Goal: Task Accomplishment & Management: Use online tool/utility

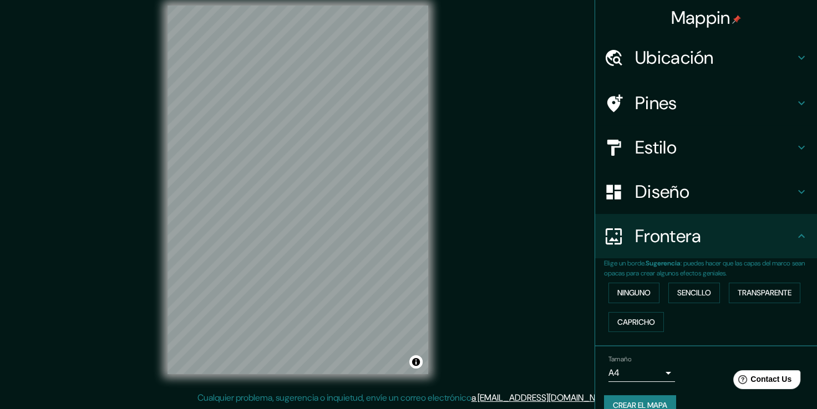
scroll to position [18, 0]
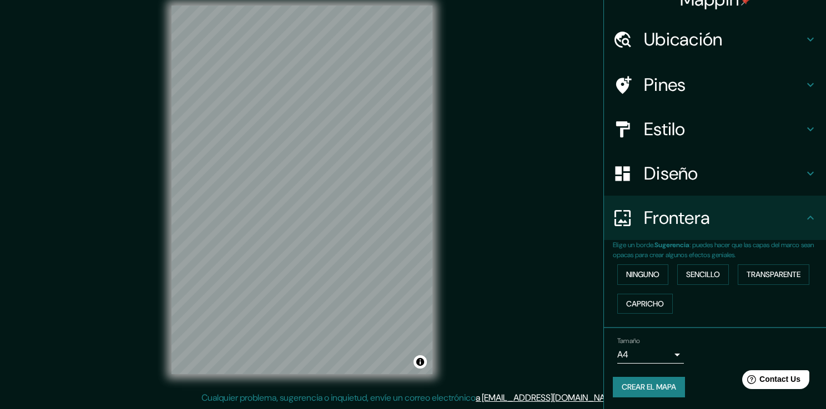
click at [659, 355] on body "Mappin Ubicación Limatambo, [GEOGRAPHIC_DATA], [GEOGRAPHIC_DATA], [GEOGRAPHIC_D…" at bounding box center [413, 192] width 826 height 409
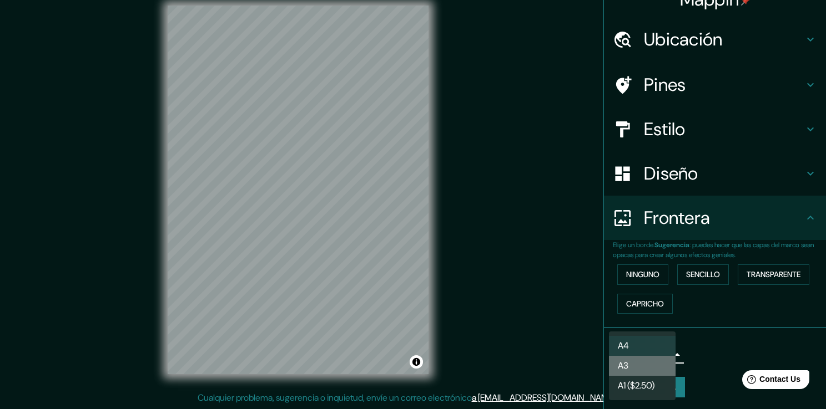
click at [650, 371] on li "A3" at bounding box center [642, 366] width 67 height 20
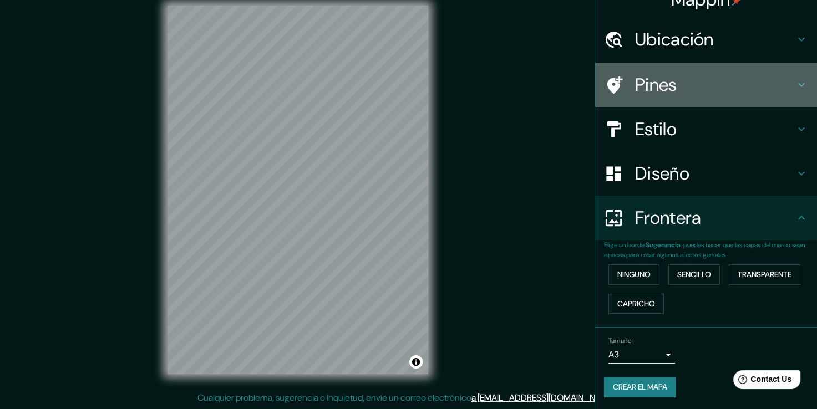
click at [653, 87] on h4 "Pines" at bounding box center [715, 85] width 160 height 22
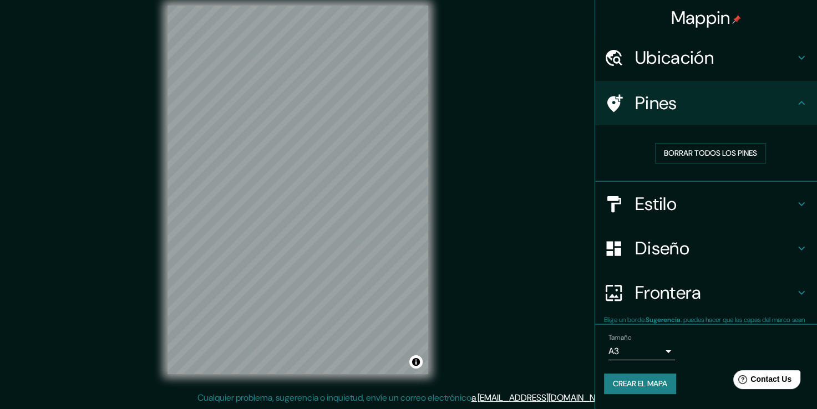
scroll to position [0, 0]
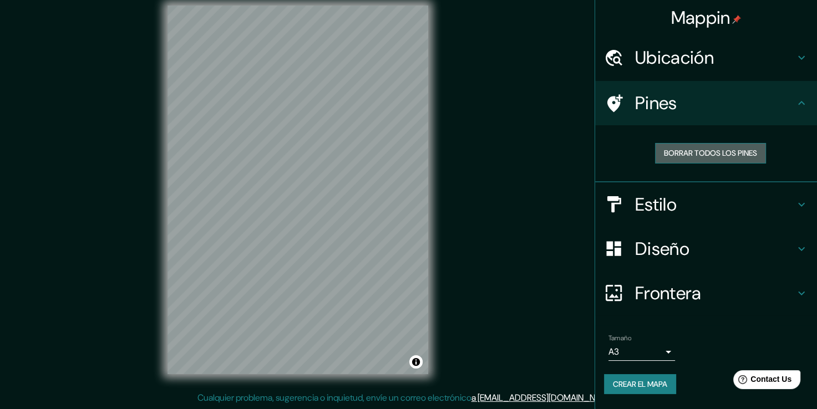
click at [687, 148] on font "Borrar todos los pines" at bounding box center [710, 153] width 93 height 14
click at [669, 355] on body "Mappin Ubicación Limatambo, [GEOGRAPHIC_DATA], [GEOGRAPHIC_DATA], [GEOGRAPHIC_D…" at bounding box center [408, 192] width 817 height 409
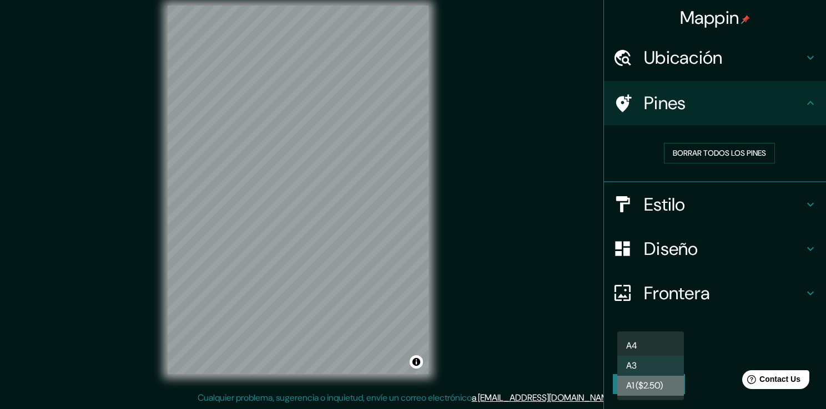
click at [653, 387] on font "A1 ($2.50)" at bounding box center [644, 386] width 37 height 13
click at [666, 346] on body "Mappin Ubicación Limatambo, [GEOGRAPHIC_DATA], [GEOGRAPHIC_DATA], [GEOGRAPHIC_D…" at bounding box center [413, 192] width 826 height 409
click at [658, 370] on li "A3" at bounding box center [650, 366] width 67 height 20
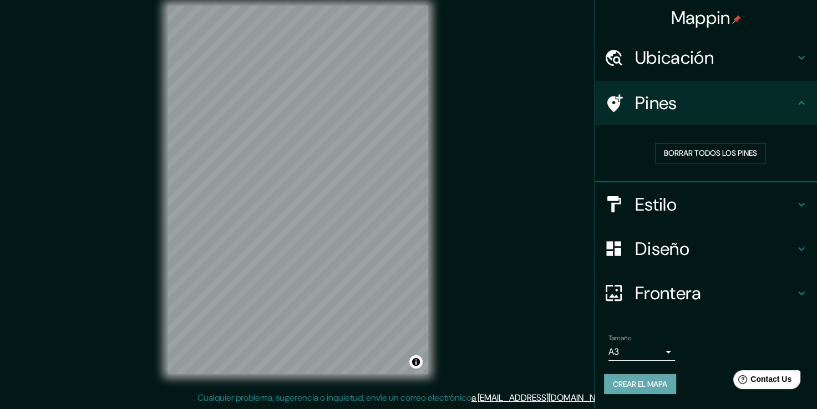
click at [640, 384] on font "Crear el mapa" at bounding box center [640, 385] width 54 height 14
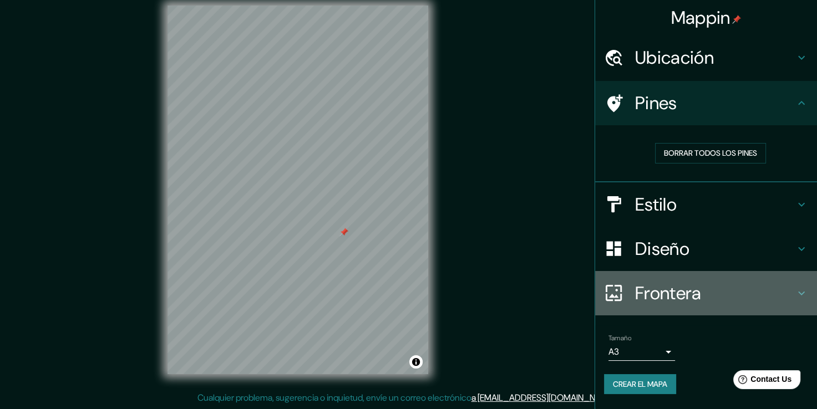
click at [648, 299] on h4 "Frontera" at bounding box center [715, 293] width 160 height 22
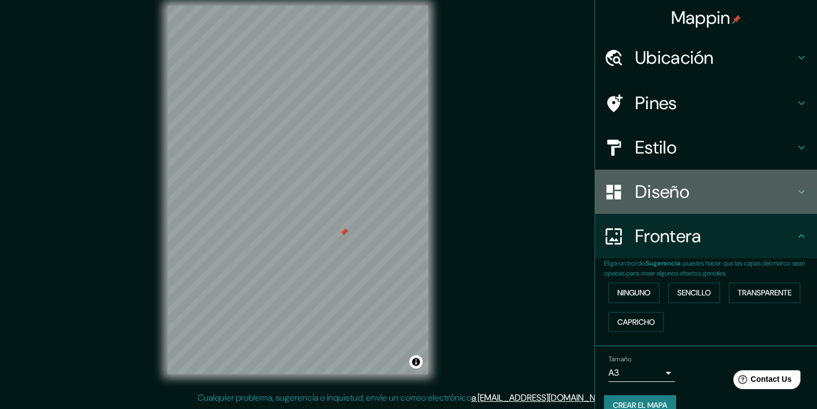
click at [635, 185] on h4 "Diseño" at bounding box center [715, 192] width 160 height 22
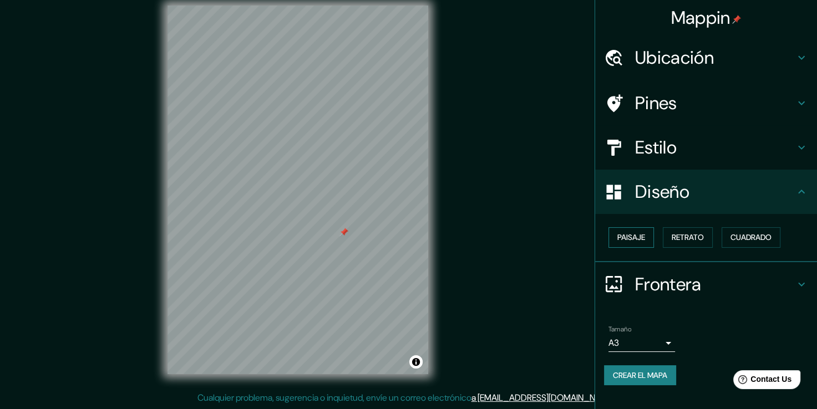
click at [639, 236] on font "Paisaje" at bounding box center [632, 238] width 28 height 14
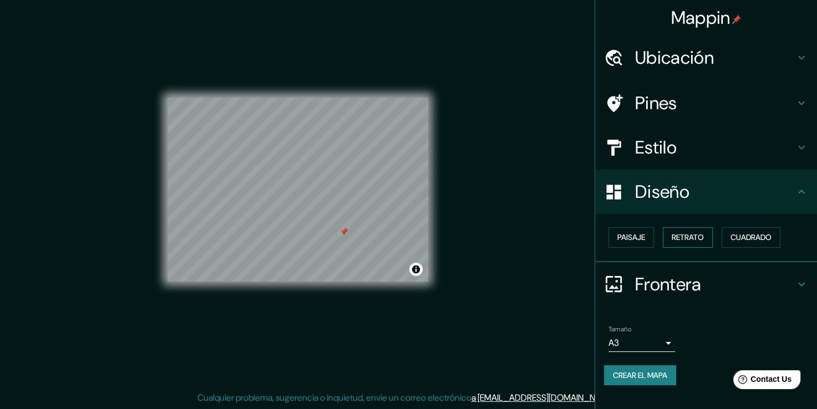
click at [679, 241] on font "Retrato" at bounding box center [688, 238] width 32 height 14
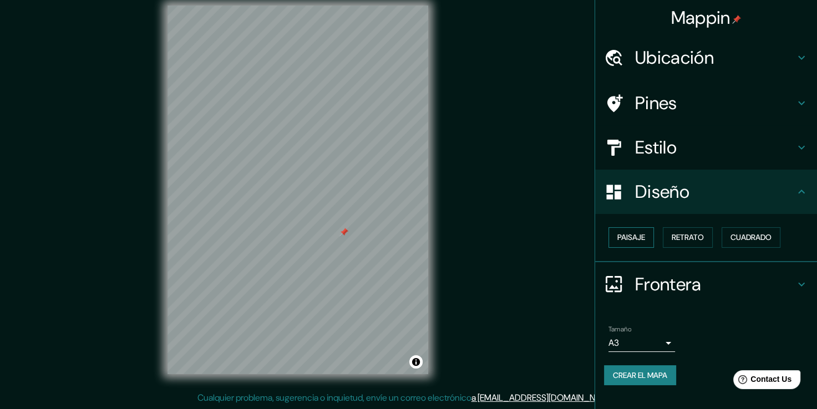
click at [634, 241] on font "Paisaje" at bounding box center [632, 238] width 28 height 14
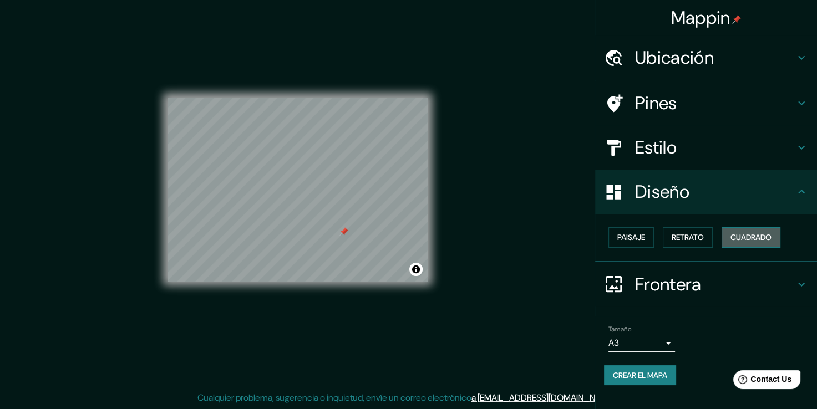
click at [730, 240] on button "Cuadrado" at bounding box center [751, 237] width 59 height 21
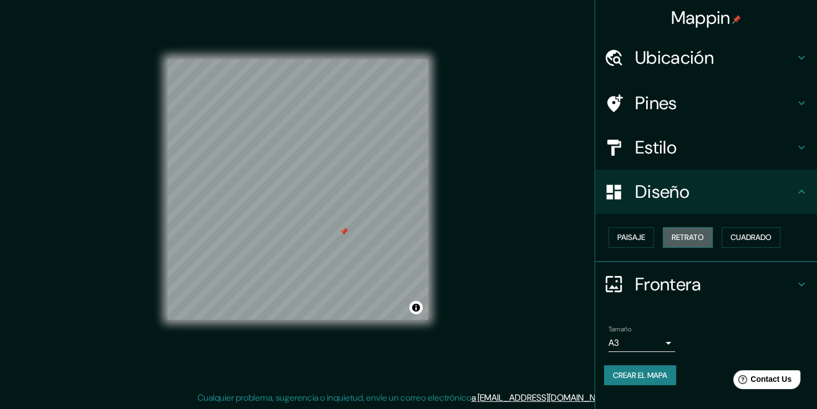
click at [685, 236] on font "Retrato" at bounding box center [688, 238] width 32 height 14
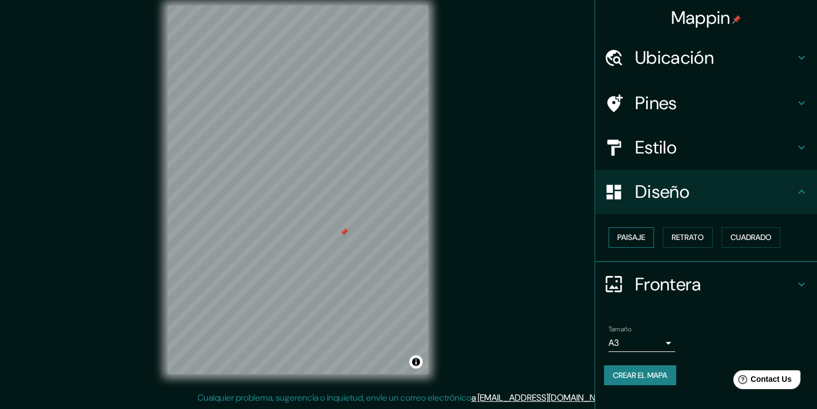
click at [634, 239] on font "Paisaje" at bounding box center [632, 238] width 28 height 14
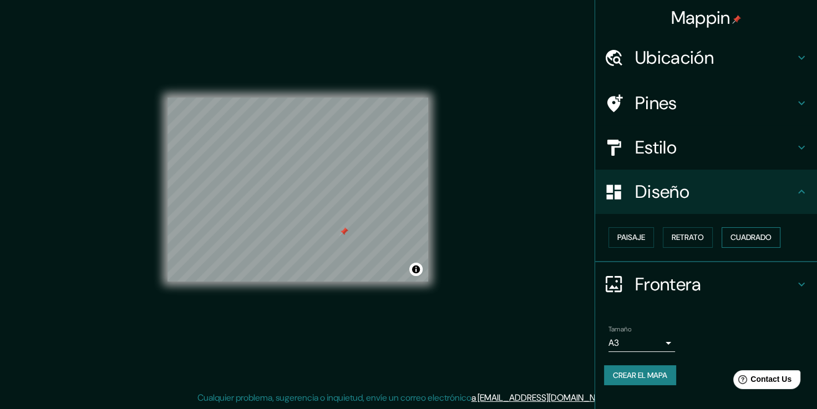
click at [759, 236] on font "Cuadrado" at bounding box center [751, 238] width 41 height 14
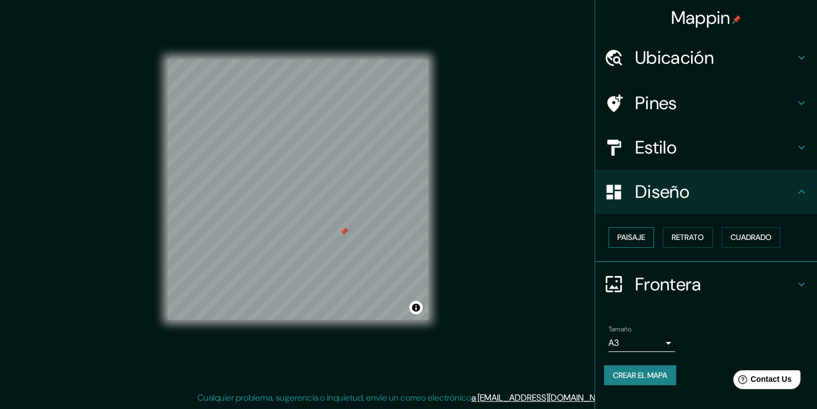
click at [645, 245] on button "Paisaje" at bounding box center [631, 237] width 45 height 21
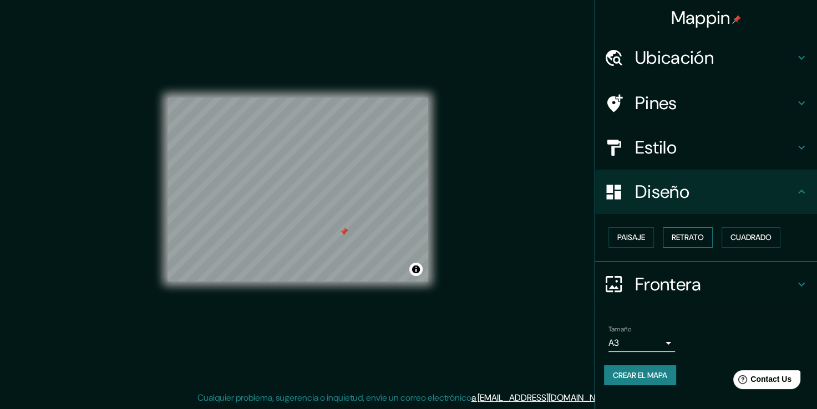
click at [687, 244] on button "Retrato" at bounding box center [688, 237] width 50 height 21
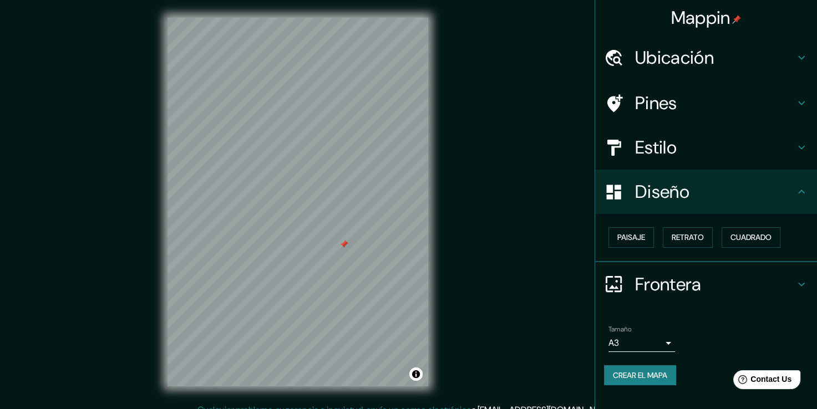
click at [658, 92] on h4 "Pines" at bounding box center [715, 103] width 160 height 22
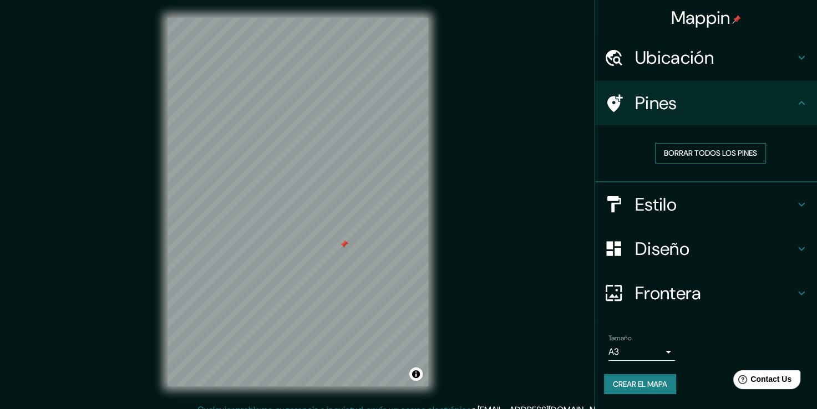
click at [697, 152] on font "Borrar todos los pines" at bounding box center [710, 153] width 93 height 14
